Goal: Task Accomplishment & Management: Use online tool/utility

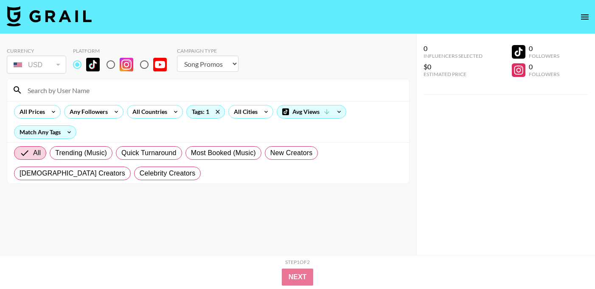
select select "Song"
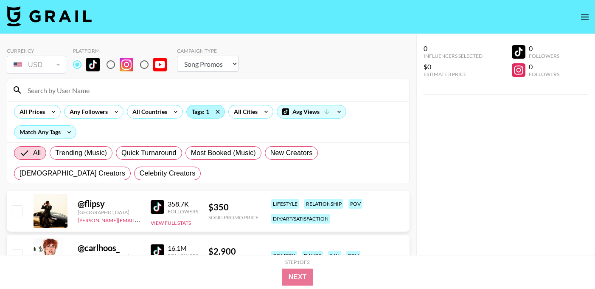
click at [202, 112] on div "Tags: 1" at bounding box center [206, 111] width 38 height 13
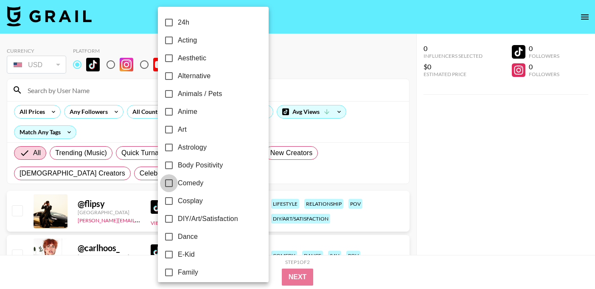
click at [171, 182] on input "Comedy" at bounding box center [169, 183] width 18 height 18
checkbox input "true"
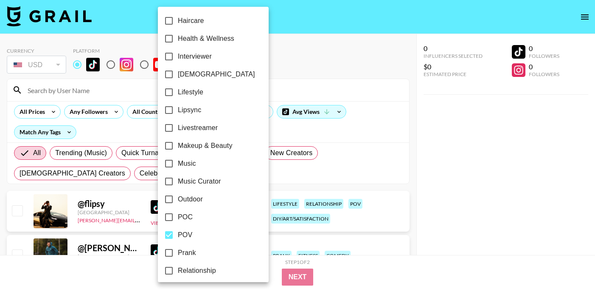
scroll to position [523, 0]
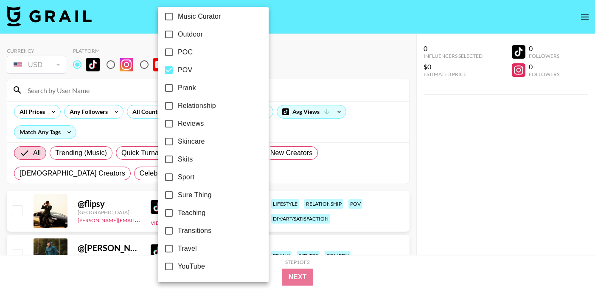
click at [171, 68] on input "POV" at bounding box center [169, 70] width 18 height 18
checkbox input "false"
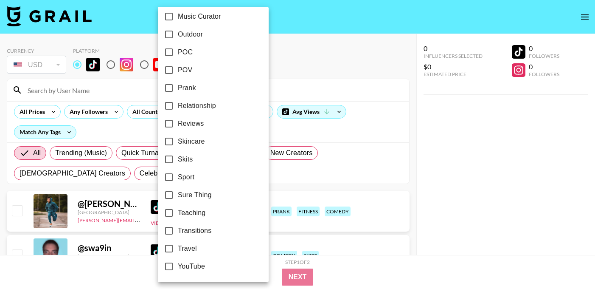
click at [277, 132] on div at bounding box center [297, 144] width 595 height 289
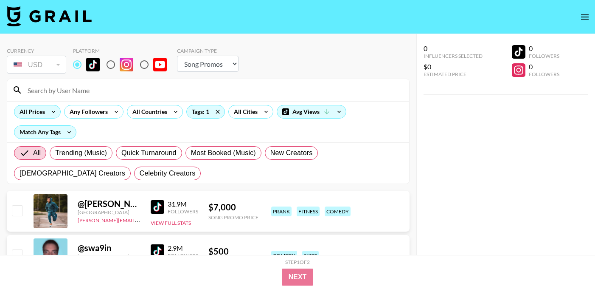
click at [40, 110] on div "All Prices" at bounding box center [30, 111] width 32 height 13
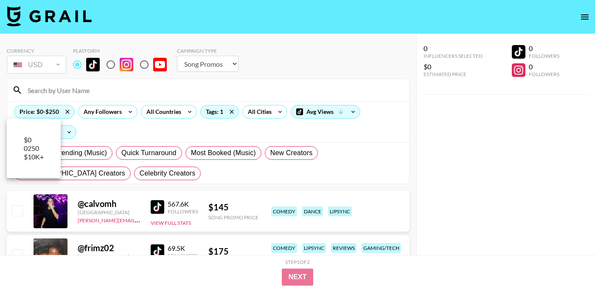
drag, startPoint x: 124, startPoint y: 143, endPoint x: 43, endPoint y: 150, distance: 81.4
click at [39, 149] on span "250" at bounding box center [33, 148] width 11 height 8
type input "500"
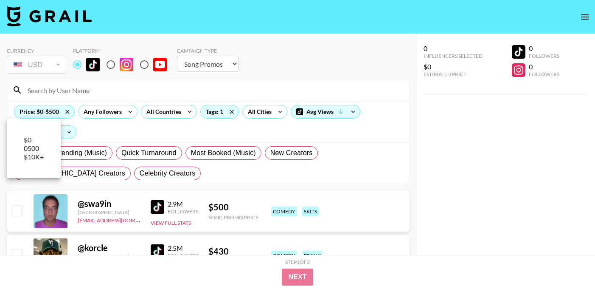
click at [237, 127] on div at bounding box center [297, 144] width 595 height 289
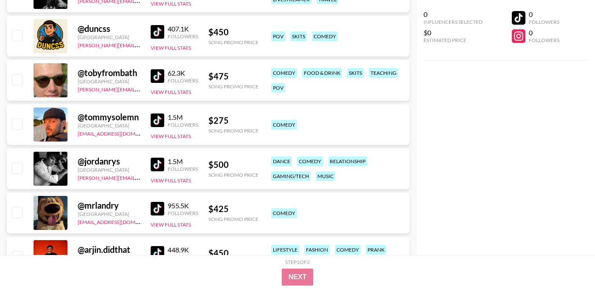
scroll to position [306, 0]
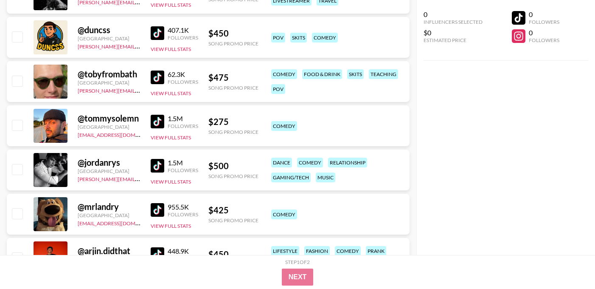
click at [161, 124] on img at bounding box center [158, 122] width 14 height 14
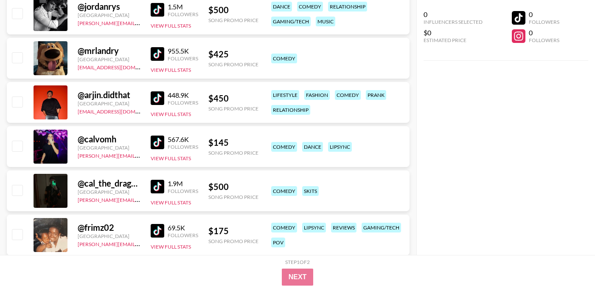
scroll to position [472, 0]
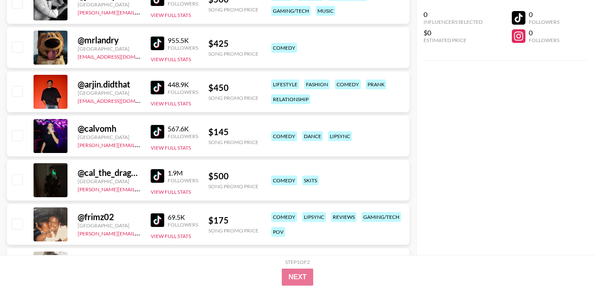
click at [157, 134] on img at bounding box center [158, 132] width 14 height 14
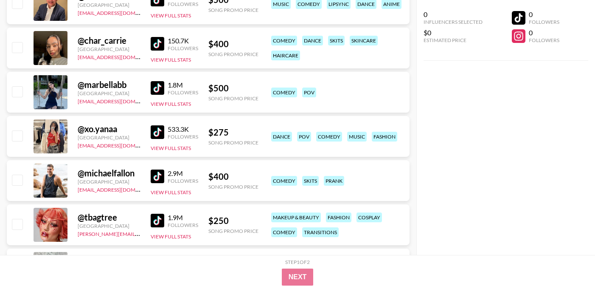
scroll to position [915, 0]
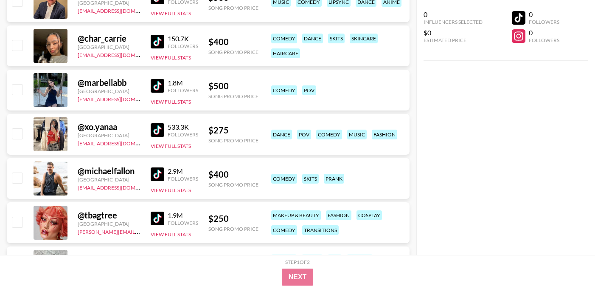
click at [157, 128] on img at bounding box center [158, 130] width 14 height 14
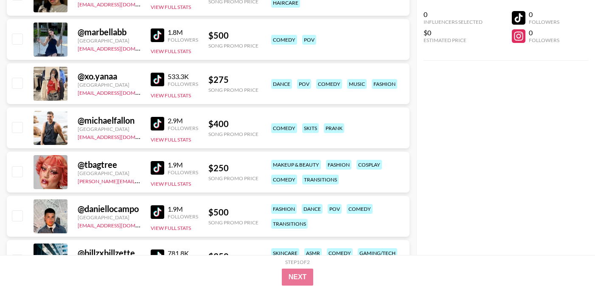
scroll to position [969, 0]
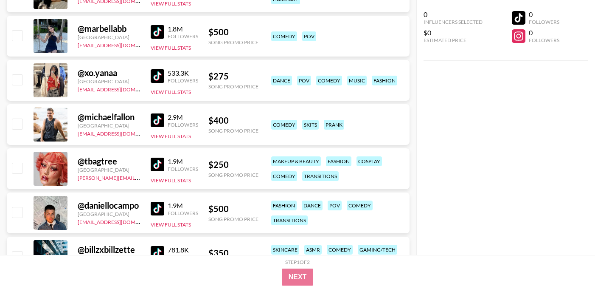
click at [159, 165] on img at bounding box center [158, 164] width 14 height 14
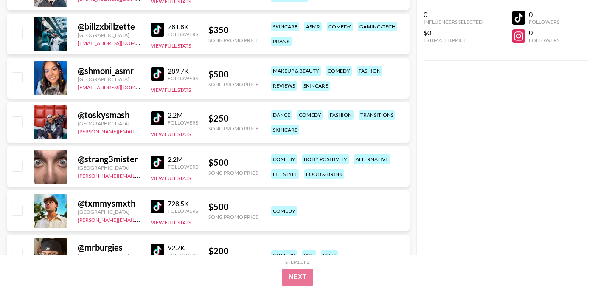
scroll to position [1195, 0]
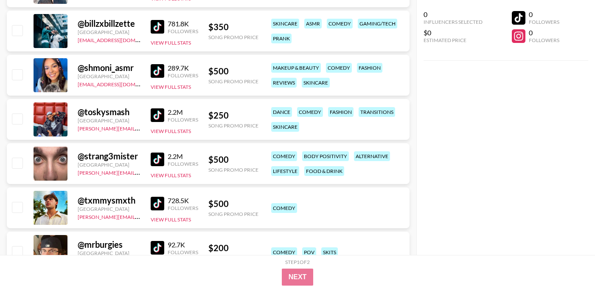
click at [154, 115] on img at bounding box center [158, 115] width 14 height 14
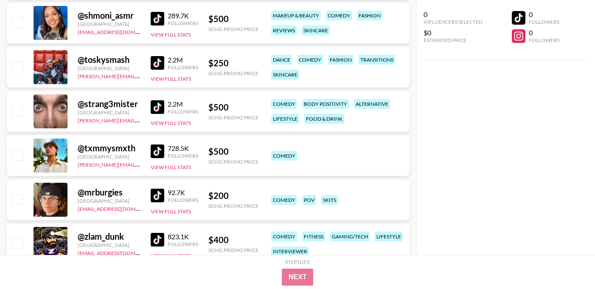
scroll to position [1250, 0]
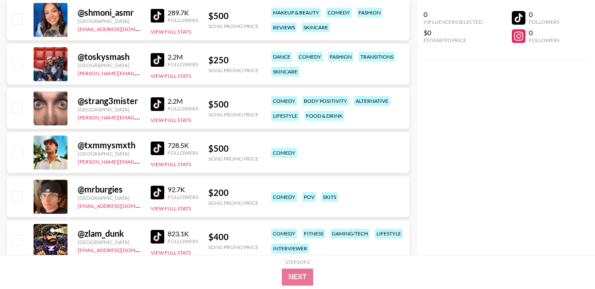
click at [157, 193] on img at bounding box center [158, 192] width 14 height 14
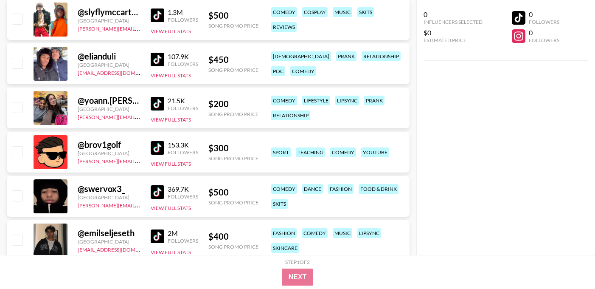
scroll to position [1516, 0]
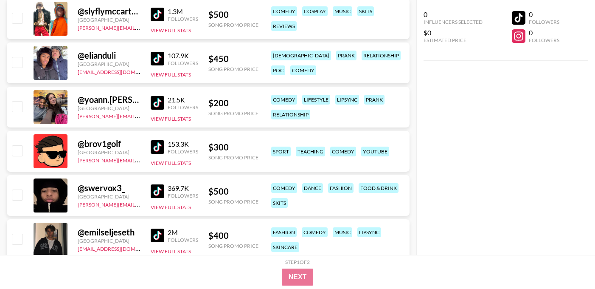
click at [154, 145] on img at bounding box center [158, 147] width 14 height 14
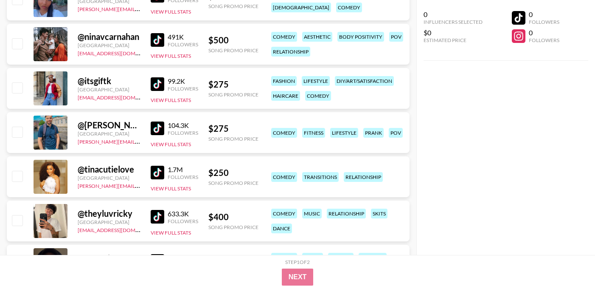
scroll to position [1977, 0]
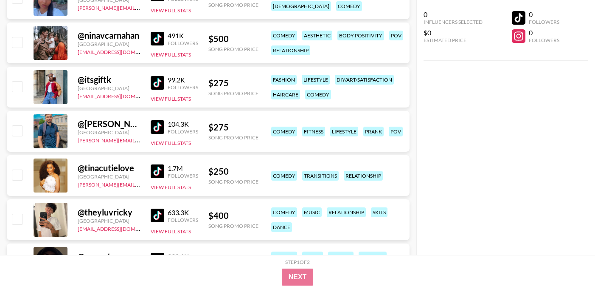
click at [159, 126] on img at bounding box center [158, 127] width 14 height 14
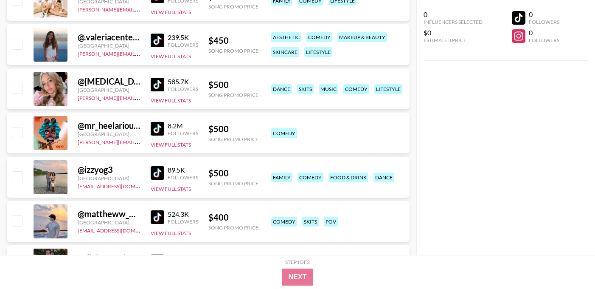
scroll to position [2467, 0]
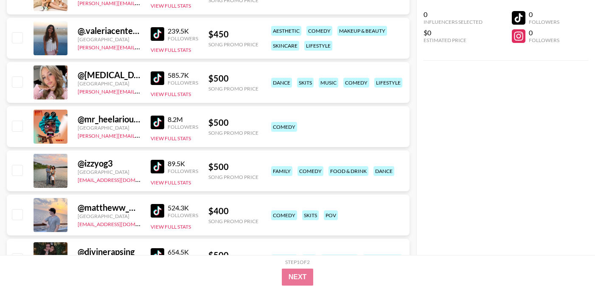
click at [435, 210] on div "0 Influencers Selected $0 Estimated Price 0 Followers 0 Followers" at bounding box center [505, 127] width 179 height 255
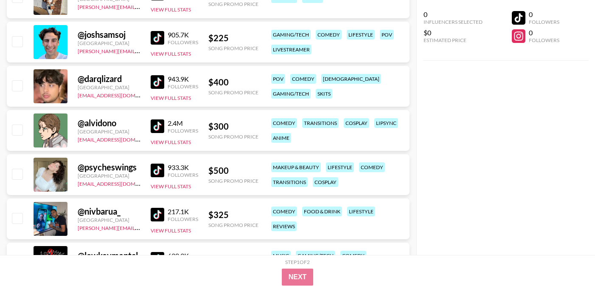
scroll to position [2776, 0]
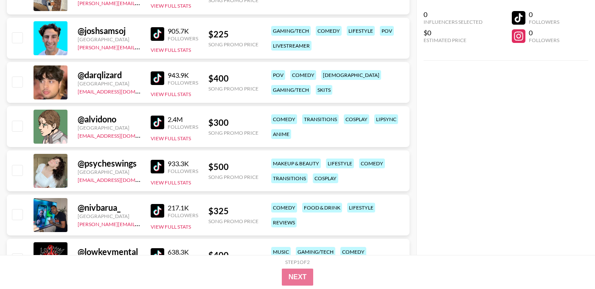
click at [157, 124] on img at bounding box center [158, 122] width 14 height 14
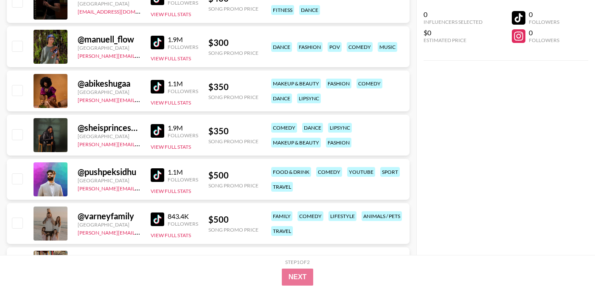
scroll to position [3388, 0]
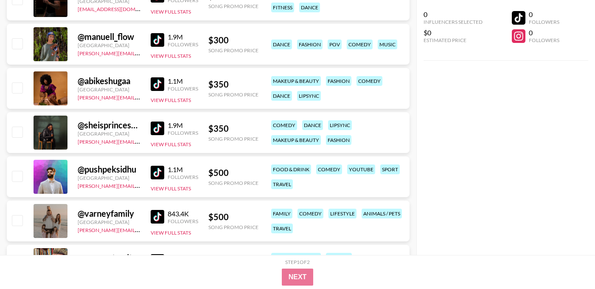
click at [158, 84] on img at bounding box center [158, 84] width 14 height 14
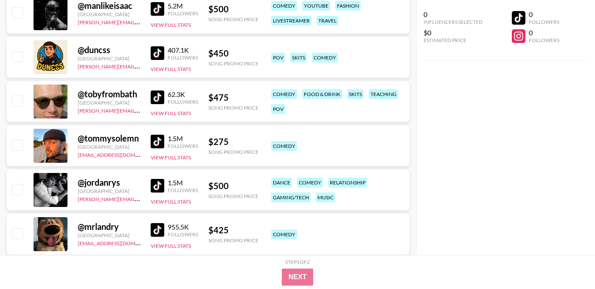
scroll to position [286, 0]
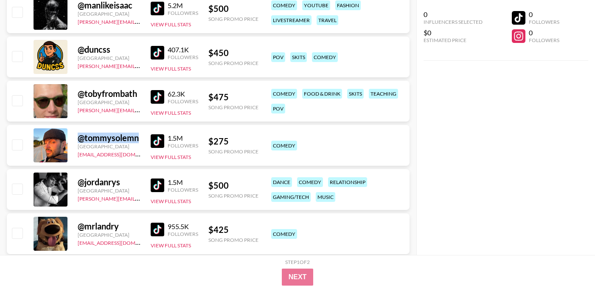
drag, startPoint x: 140, startPoint y: 138, endPoint x: 80, endPoint y: 137, distance: 60.7
click at [80, 137] on div "@ tommysolemn [GEOGRAPHIC_DATA] [EMAIL_ADDRESS][DOMAIN_NAME] 1.5M Followers Vie…" at bounding box center [208, 145] width 403 height 41
copy div "@ tommysolemn"
click at [161, 142] on img at bounding box center [158, 141] width 14 height 14
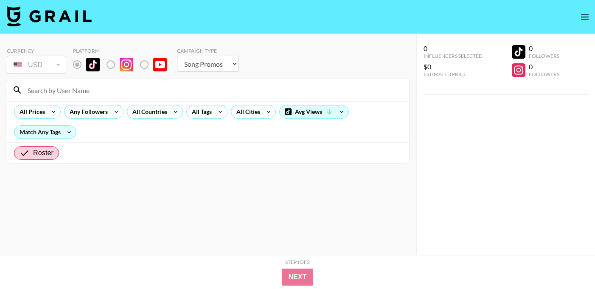
select select "Song"
